Goal: Browse casually: Explore the website without a specific task or goal

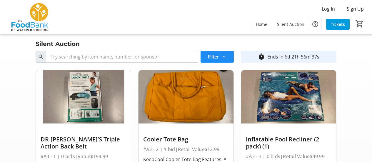
scroll to position [1254, 0]
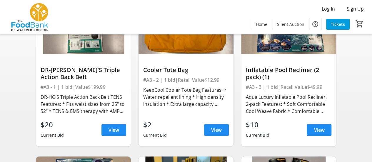
scroll to position [78, 0]
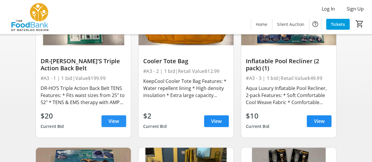
click at [102, 117] on span at bounding box center [113, 121] width 25 height 14
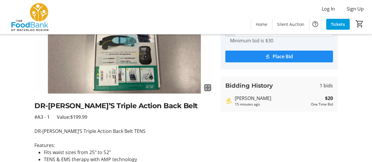
scroll to position [78, 0]
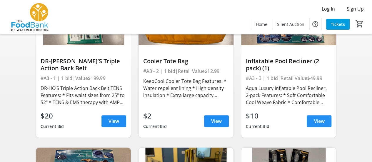
click at [315, 121] on span "View" at bounding box center [319, 121] width 11 height 7
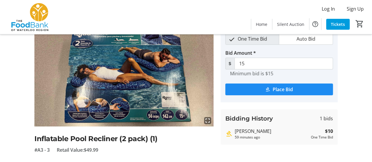
scroll to position [39, 0]
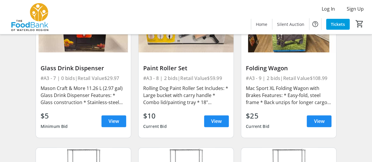
scroll to position [392, 0]
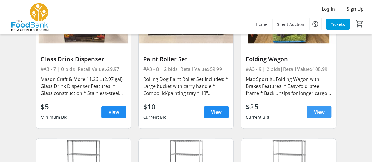
click at [321, 108] on span "View" at bounding box center [319, 111] width 11 height 7
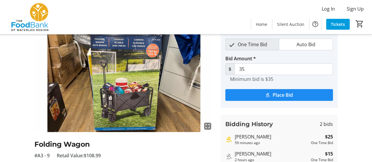
scroll to position [39, 0]
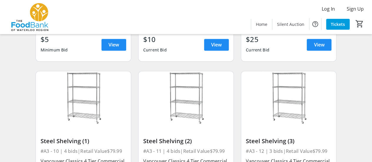
scroll to position [509, 0]
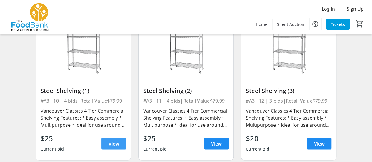
click at [118, 145] on span "View" at bounding box center [113, 143] width 11 height 7
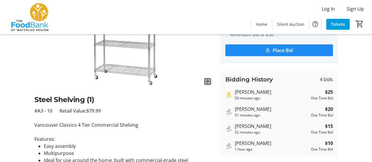
scroll to position [78, 0]
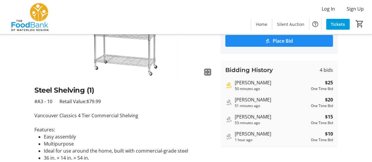
scroll to position [509, 0]
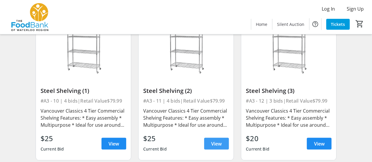
click at [212, 142] on span "View" at bounding box center [216, 143] width 11 height 7
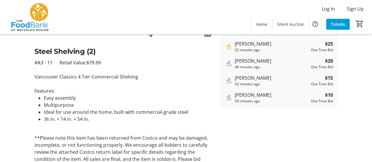
scroll to position [118, 0]
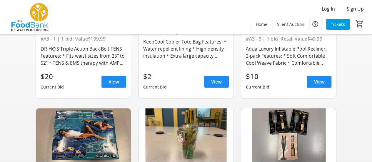
scroll to position [509, 0]
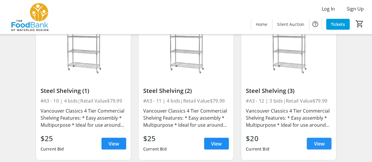
click at [319, 141] on span "View" at bounding box center [319, 143] width 11 height 7
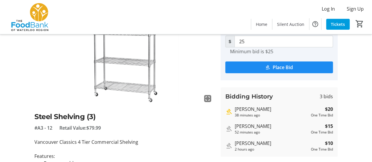
scroll to position [78, 0]
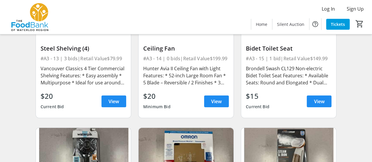
scroll to position [705, 0]
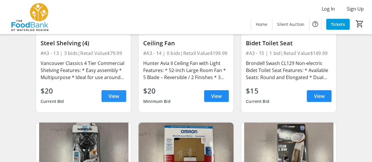
click at [117, 96] on span "View" at bounding box center [113, 96] width 11 height 7
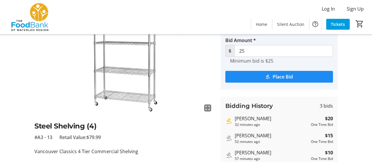
scroll to position [78, 0]
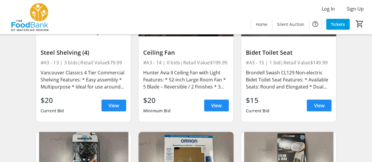
scroll to position [705, 0]
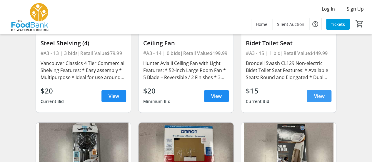
click at [309, 98] on span at bounding box center [319, 96] width 25 height 14
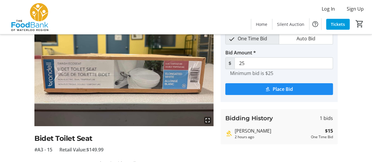
scroll to position [39, 0]
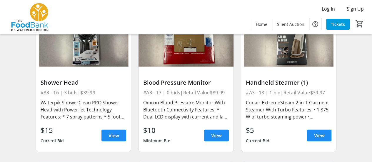
scroll to position [823, 0]
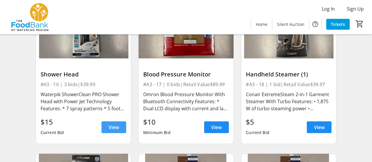
click at [112, 129] on span "View" at bounding box center [113, 127] width 11 height 7
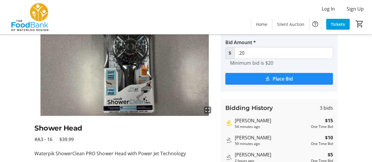
scroll to position [78, 0]
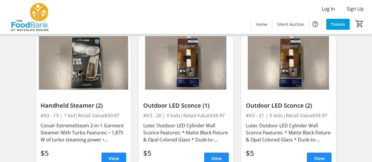
scroll to position [980, 0]
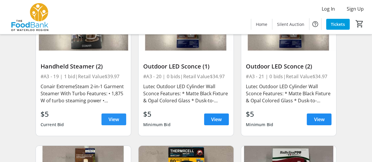
click at [122, 118] on span at bounding box center [113, 119] width 25 height 14
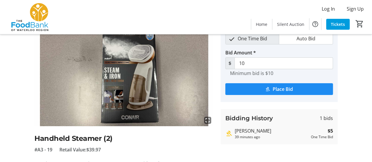
scroll to position [39, 0]
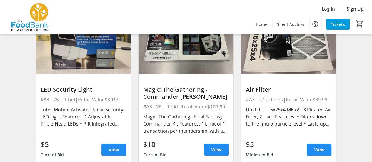
scroll to position [1293, 0]
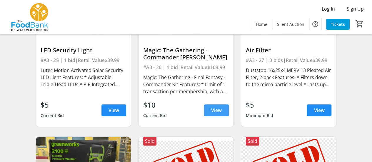
click at [224, 107] on span at bounding box center [216, 110] width 25 height 14
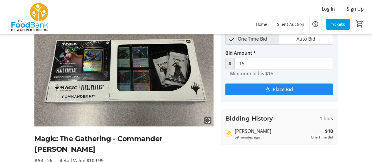
scroll to position [39, 0]
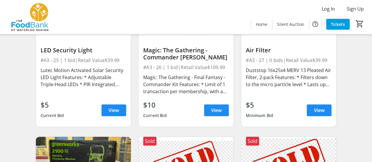
scroll to position [1332, 0]
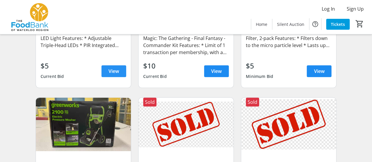
click at [120, 69] on span at bounding box center [113, 71] width 25 height 14
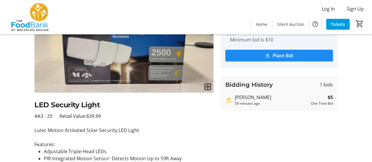
scroll to position [78, 0]
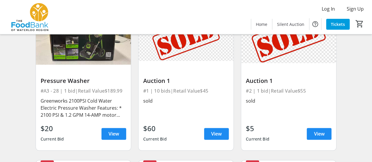
scroll to position [1411, 0]
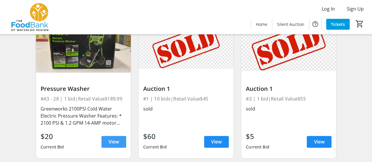
click at [111, 142] on span "View" at bounding box center [113, 141] width 11 height 7
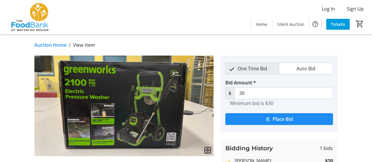
scroll to position [39, 0]
